Goal: Task Accomplishment & Management: Manage account settings

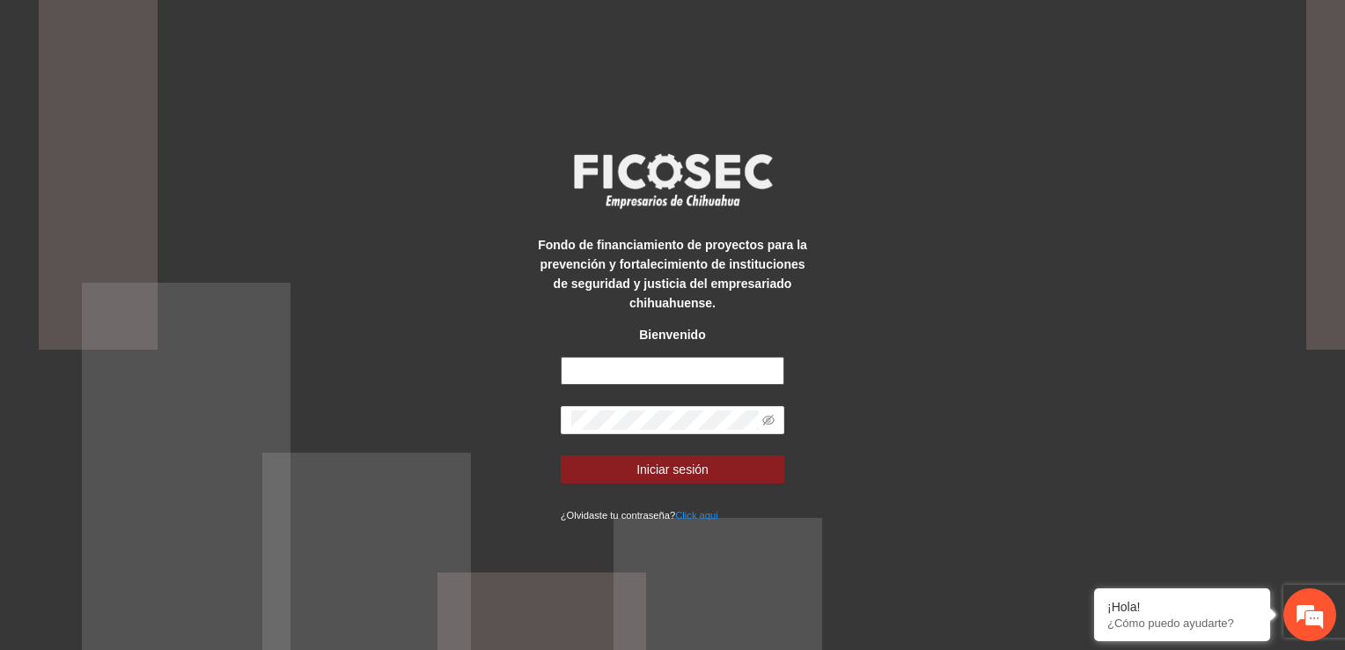
type input "**********"
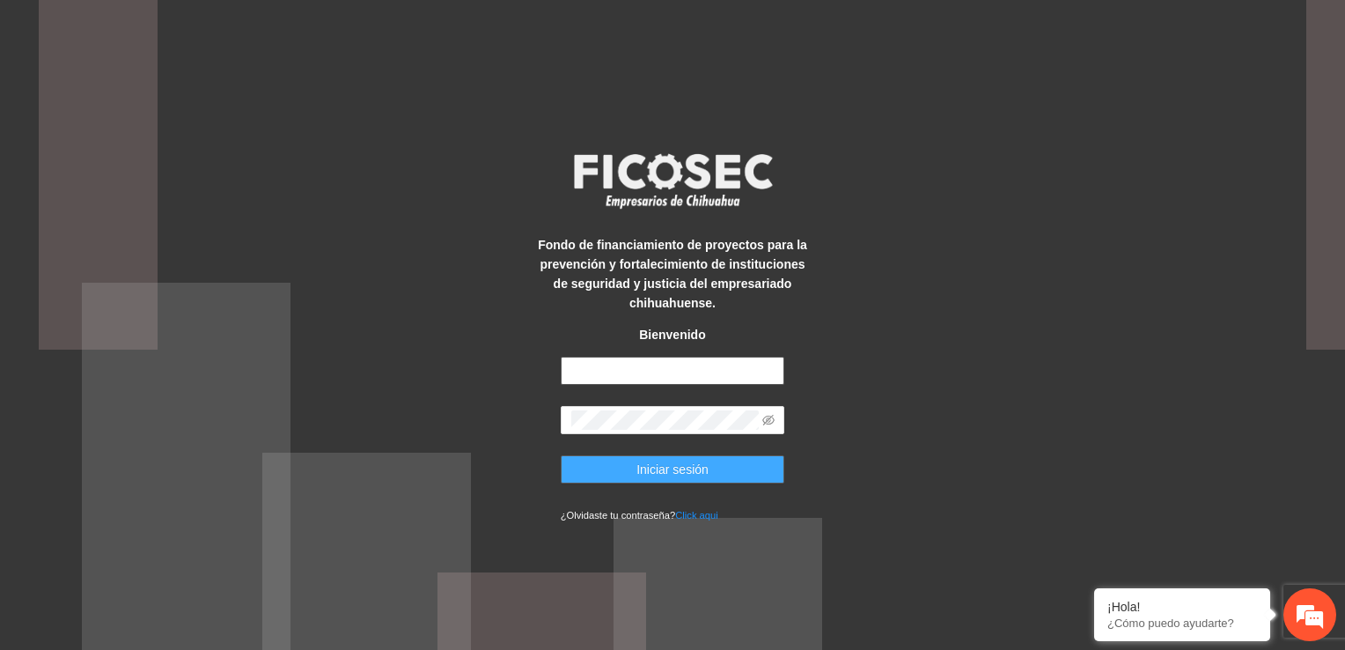
type input "**********"
click at [686, 480] on button "Iniciar sesión" at bounding box center [673, 469] width 225 height 28
